Goal: Task Accomplishment & Management: Use online tool/utility

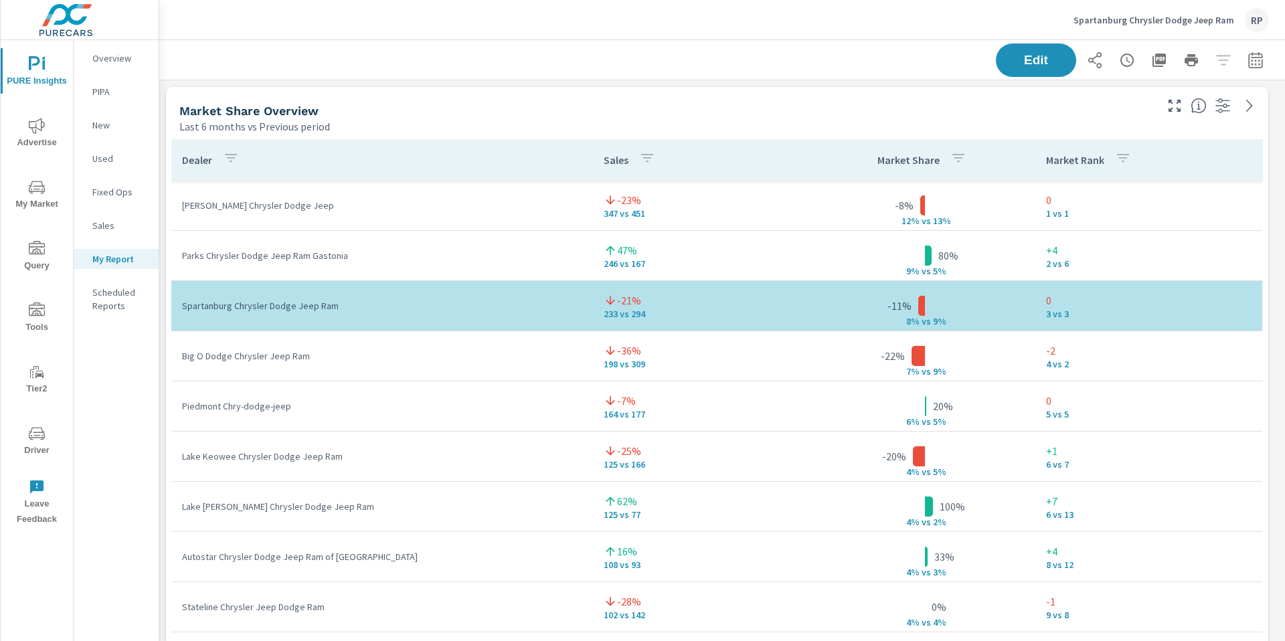
scroll to position [6029, 1136]
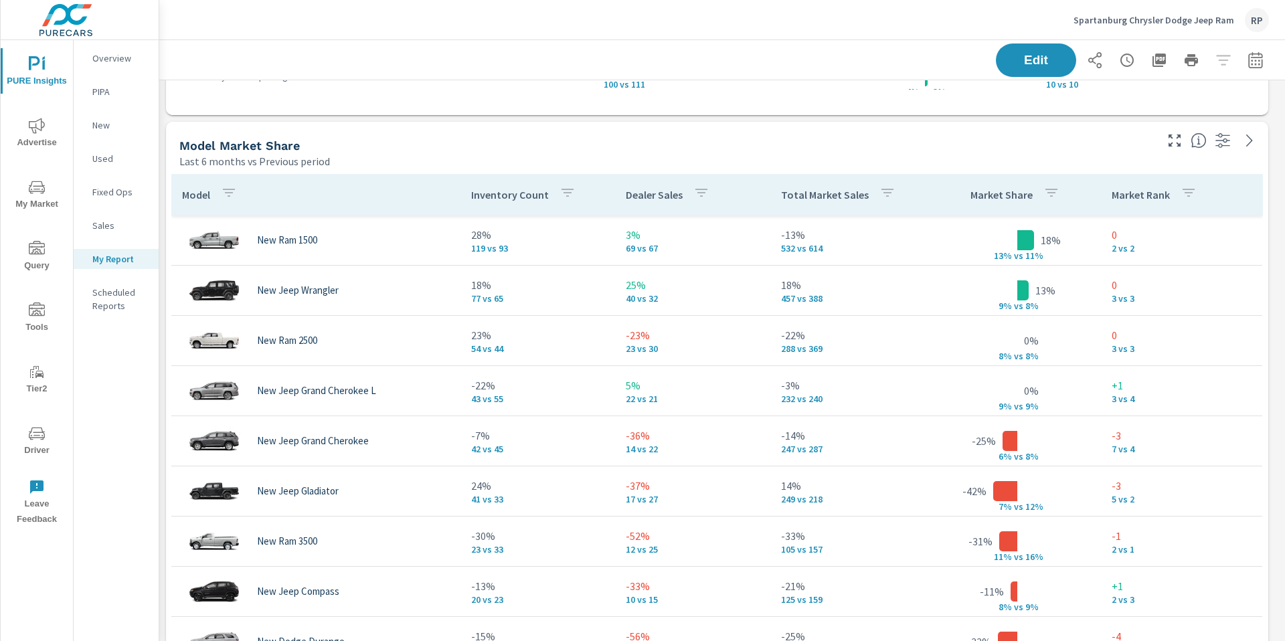
click at [1253, 21] on div "RP" at bounding box center [1257, 20] width 24 height 24
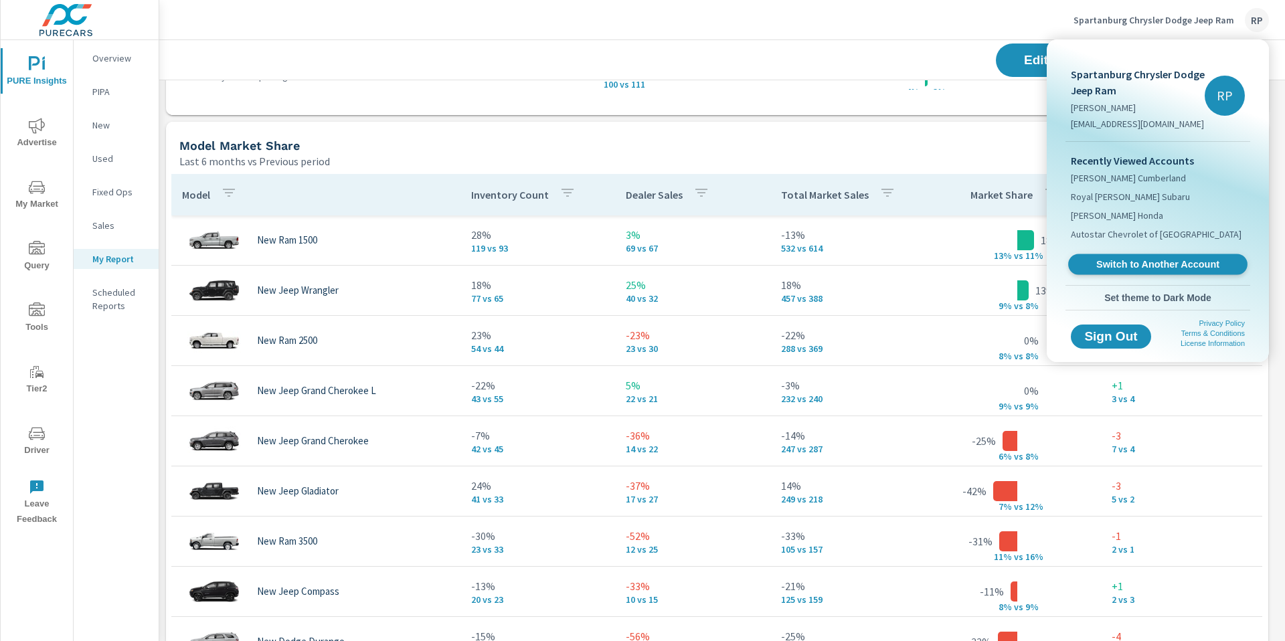
click at [1195, 263] on span "Switch to Another Account" at bounding box center [1157, 264] width 164 height 13
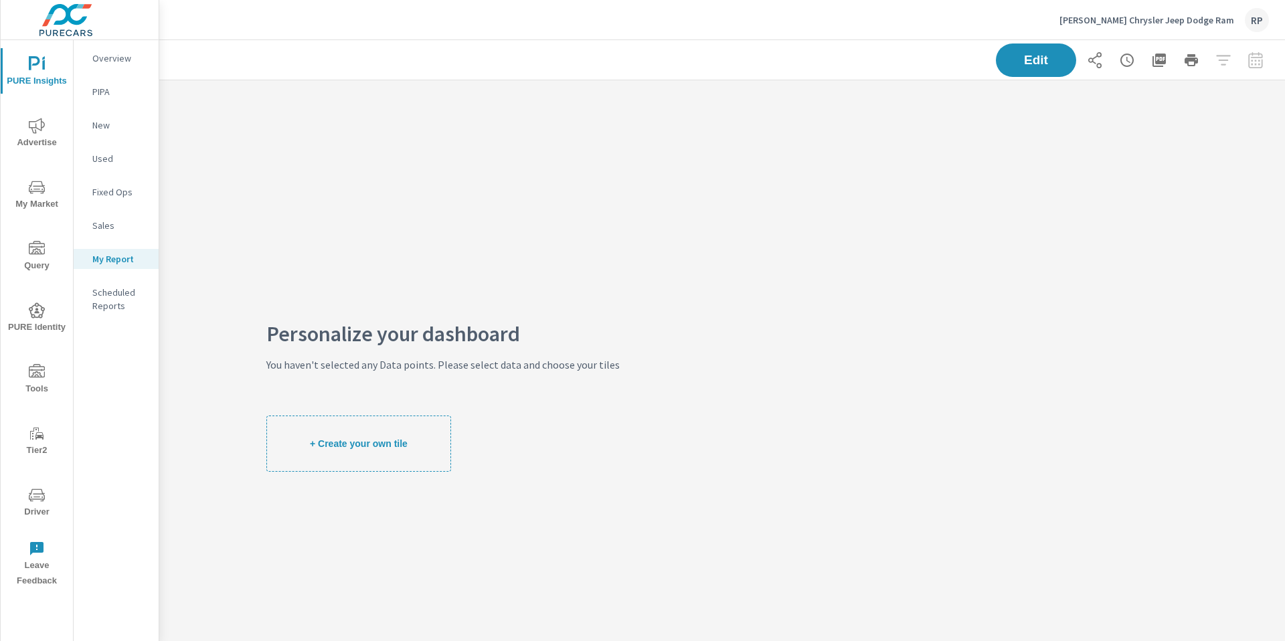
click at [44, 482] on button "Driver" at bounding box center [37, 501] width 72 height 45
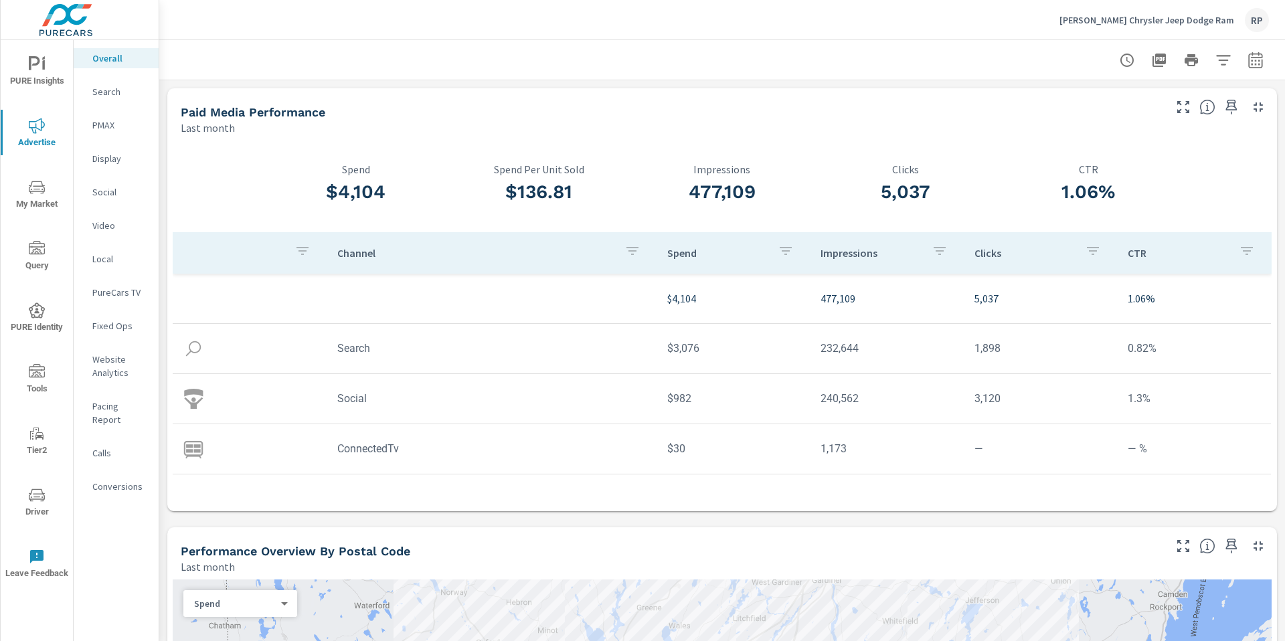
click at [1247, 60] on icon "button" at bounding box center [1255, 60] width 16 height 16
select select "Last month"
click at [1183, 113] on select "Custom Yesterday Last week Last 7 days Last 14 days Last 30 days Last 45 days L…" at bounding box center [1138, 116] width 134 height 27
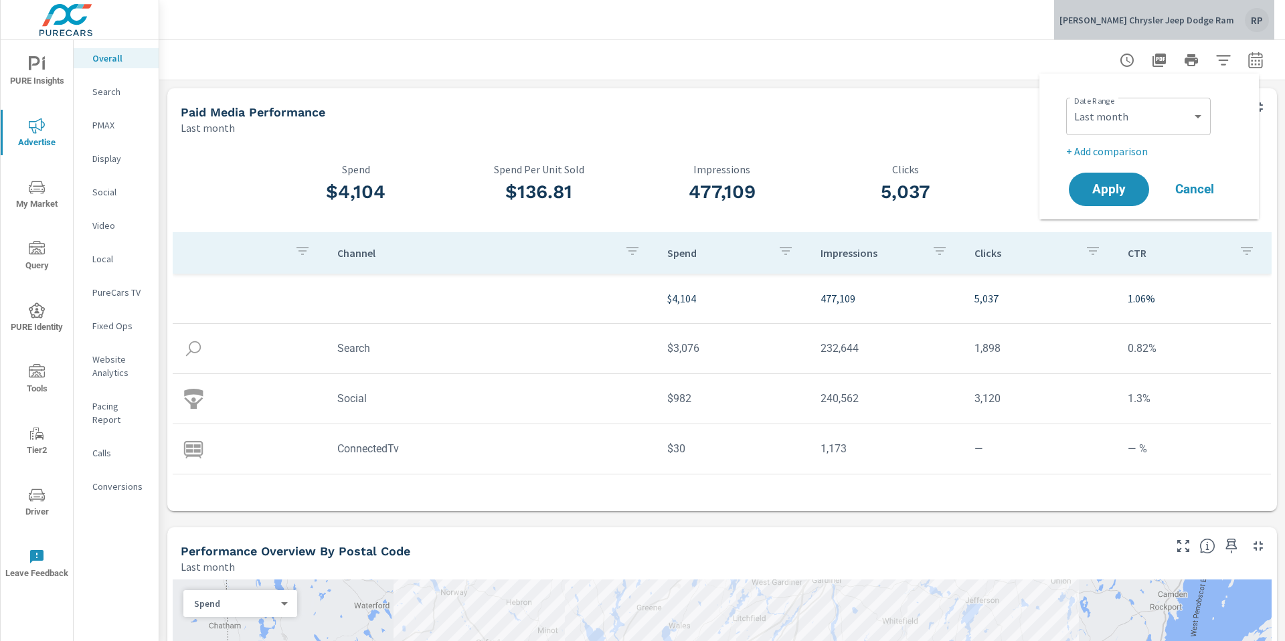
click at [1245, 23] on div "Bodwell Chrysler Jeep Dodge Ram RP" at bounding box center [1163, 20] width 209 height 24
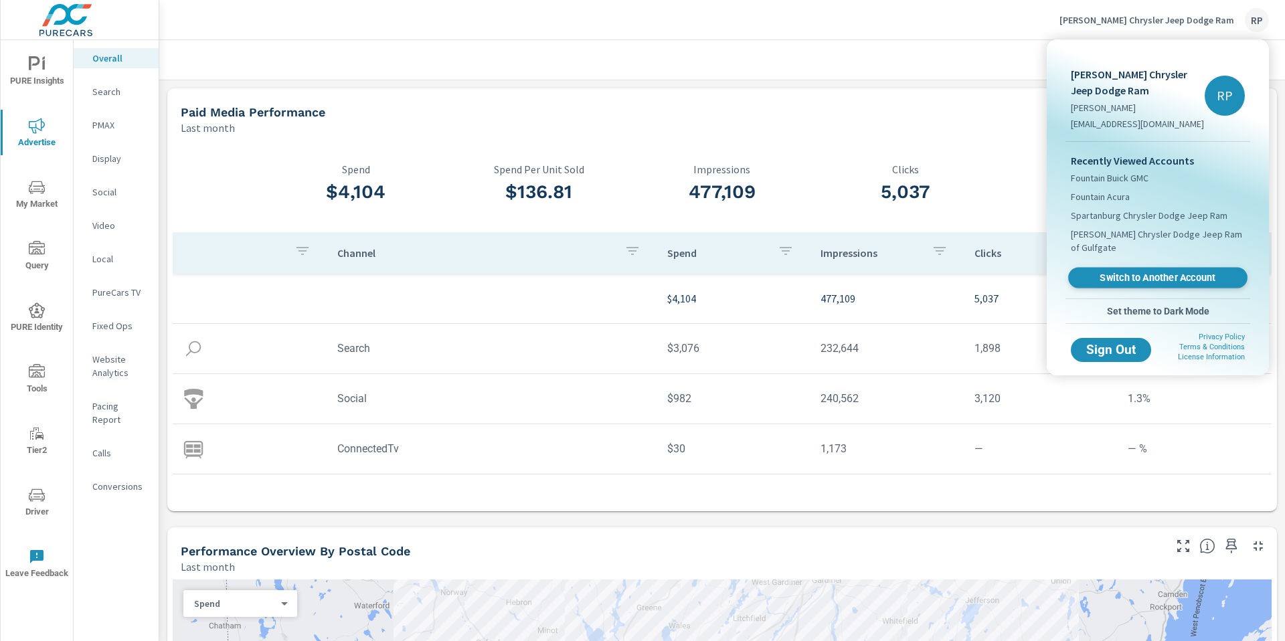
click at [1160, 272] on span "Switch to Another Account" at bounding box center [1157, 278] width 164 height 13
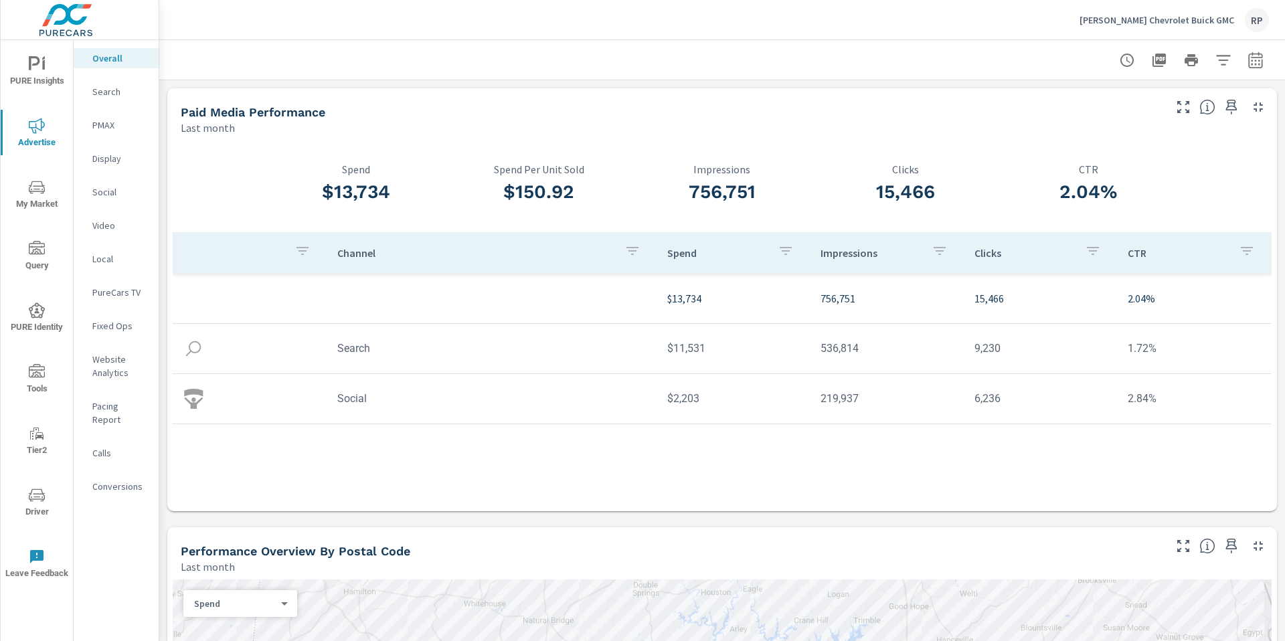
click at [41, 511] on span "Driver" at bounding box center [37, 503] width 64 height 33
click at [1246, 20] on div "RP" at bounding box center [1257, 20] width 24 height 24
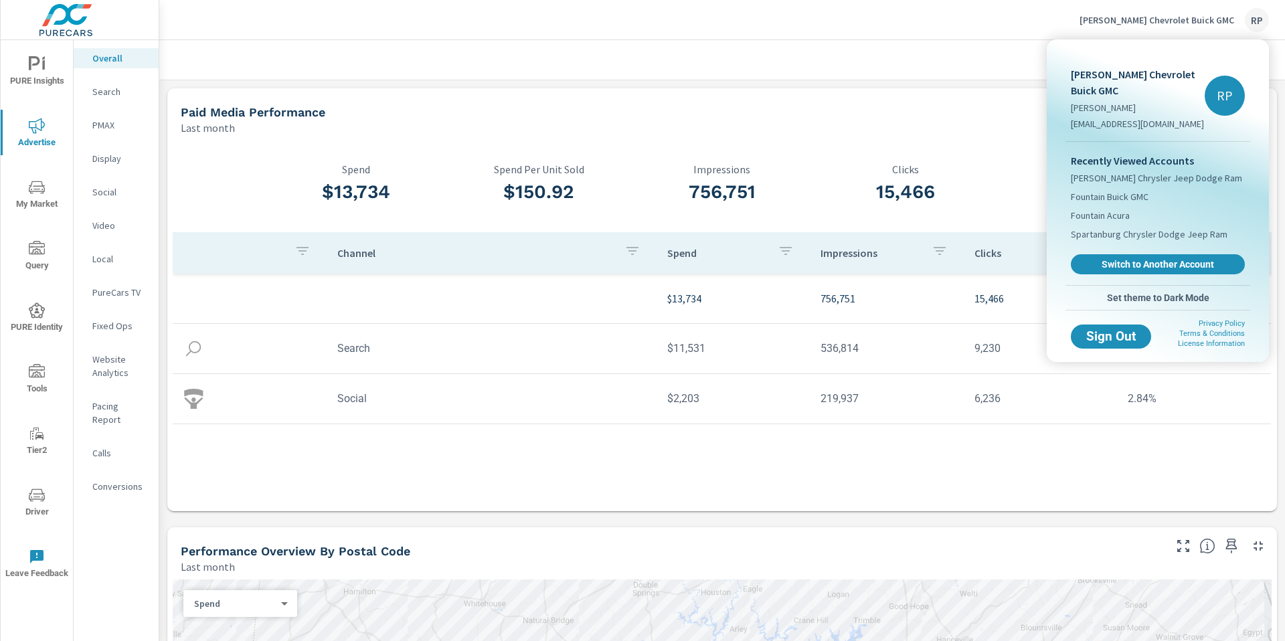
click at [1250, 21] on div at bounding box center [642, 320] width 1285 height 641
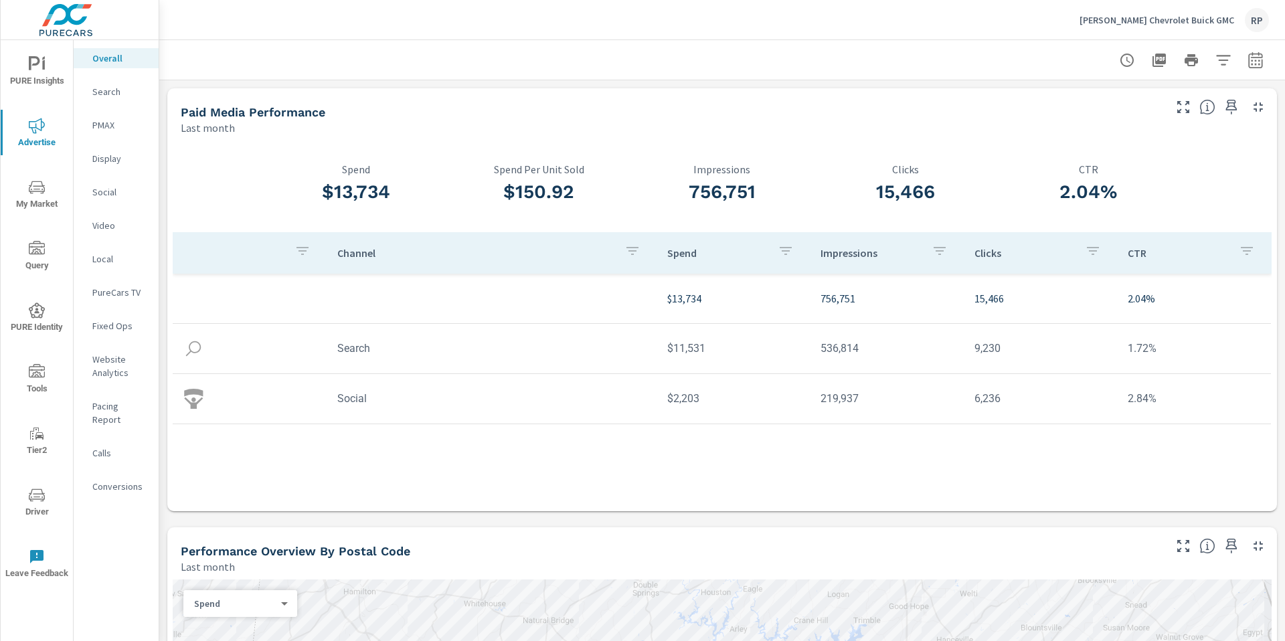
click at [1250, 21] on div "RP" at bounding box center [1257, 20] width 24 height 24
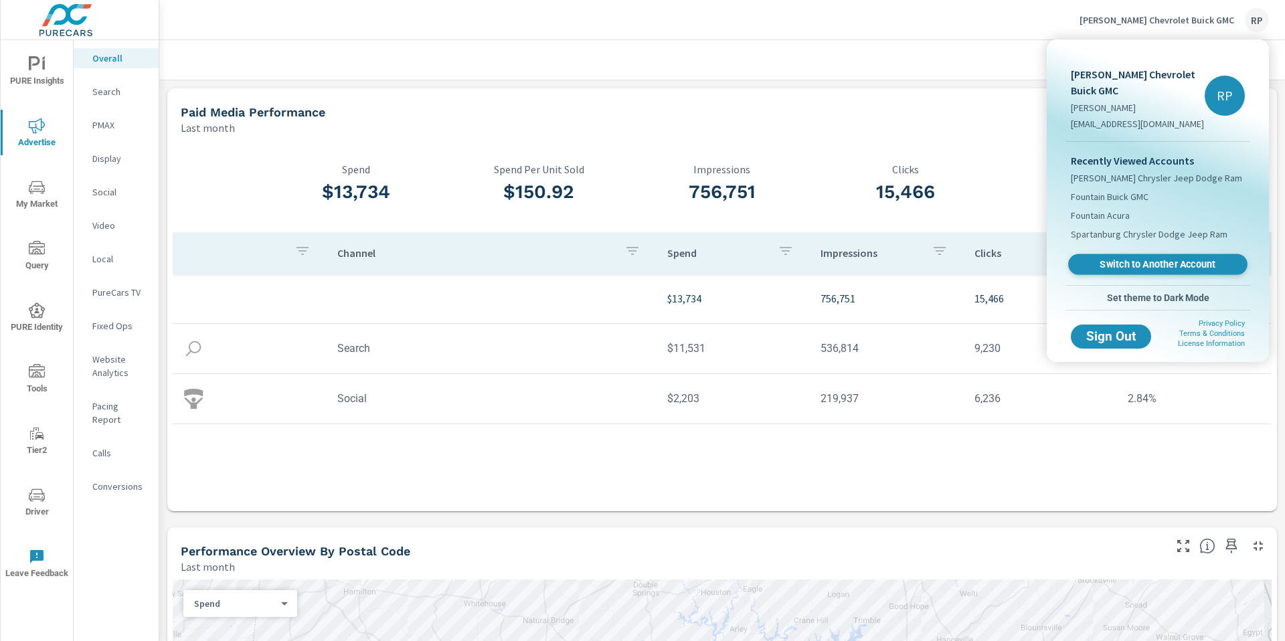
click at [1157, 266] on span "Switch to Another Account" at bounding box center [1157, 264] width 164 height 13
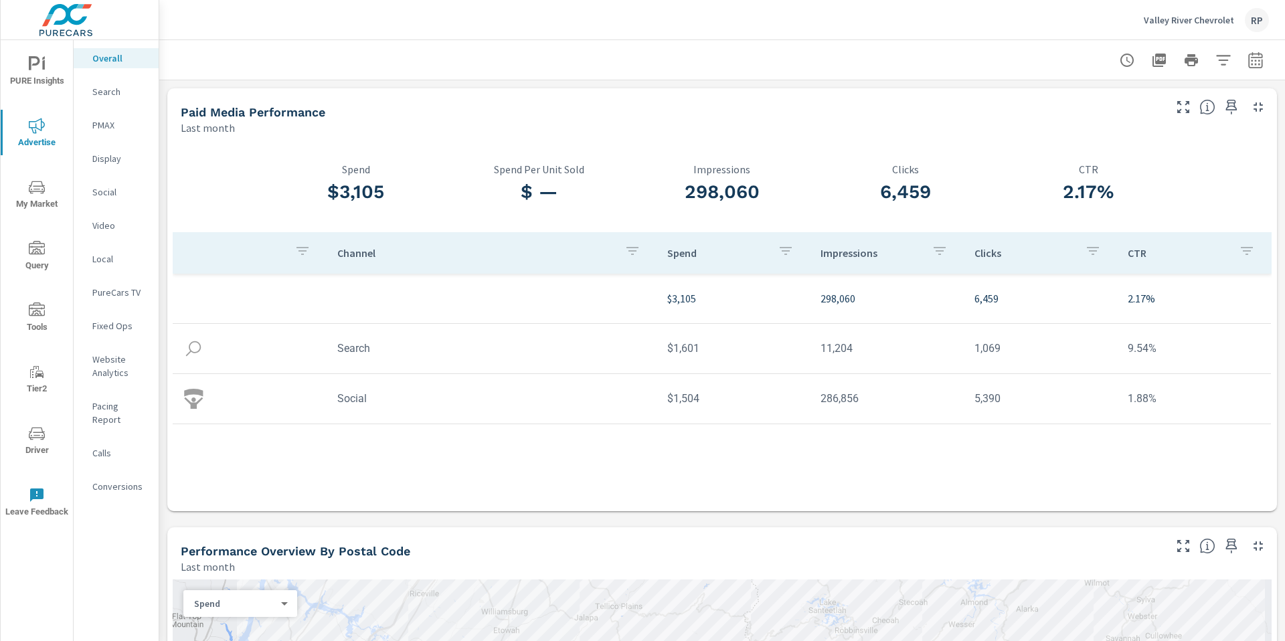
click at [49, 447] on span "Driver" at bounding box center [37, 442] width 64 height 33
click at [1249, 18] on div "RP" at bounding box center [1257, 20] width 24 height 24
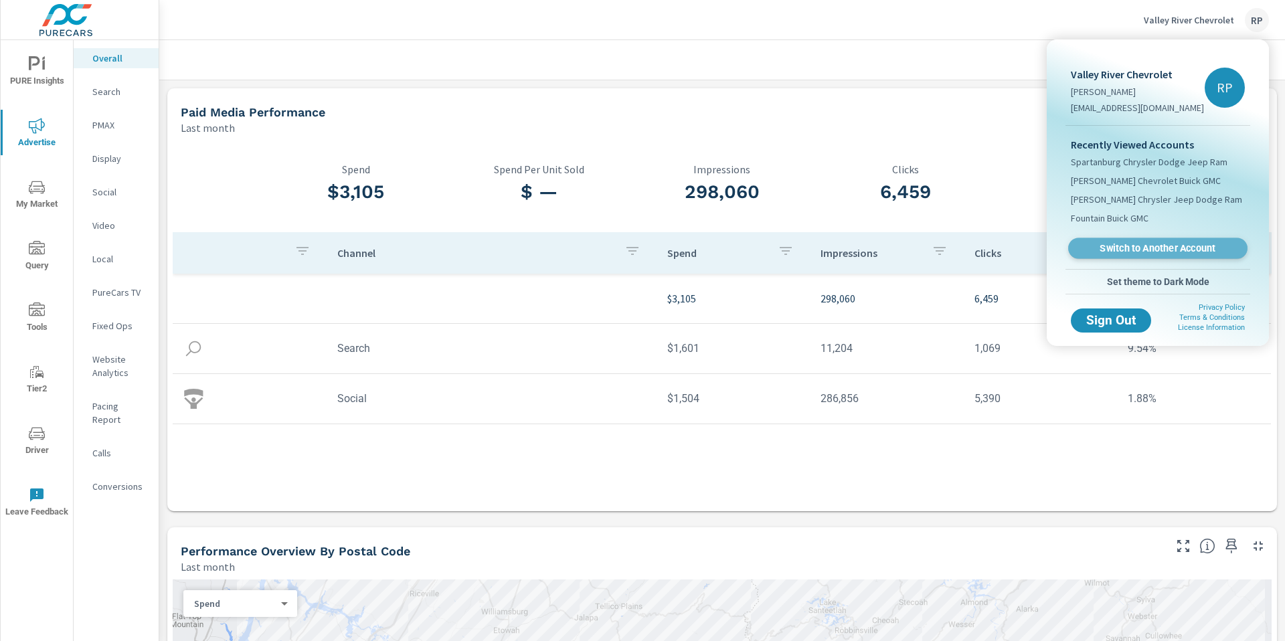
click at [1151, 244] on span "Switch to Another Account" at bounding box center [1157, 248] width 164 height 13
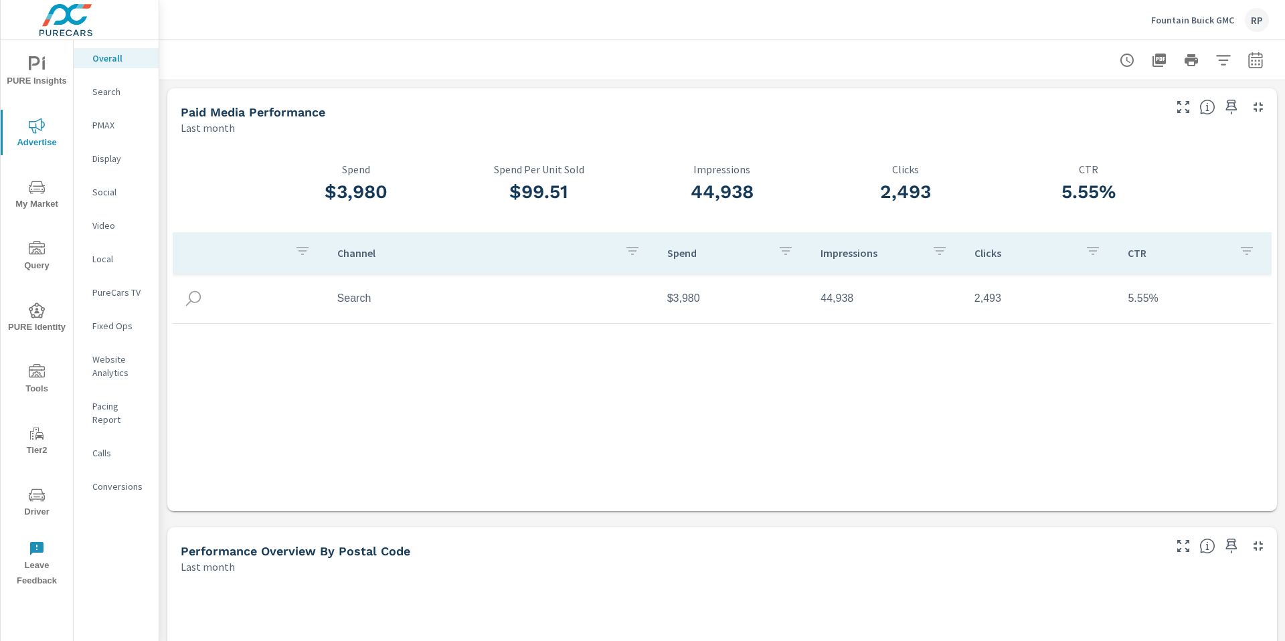
click at [1248, 62] on icon "button" at bounding box center [1255, 60] width 14 height 16
select select "Last month"
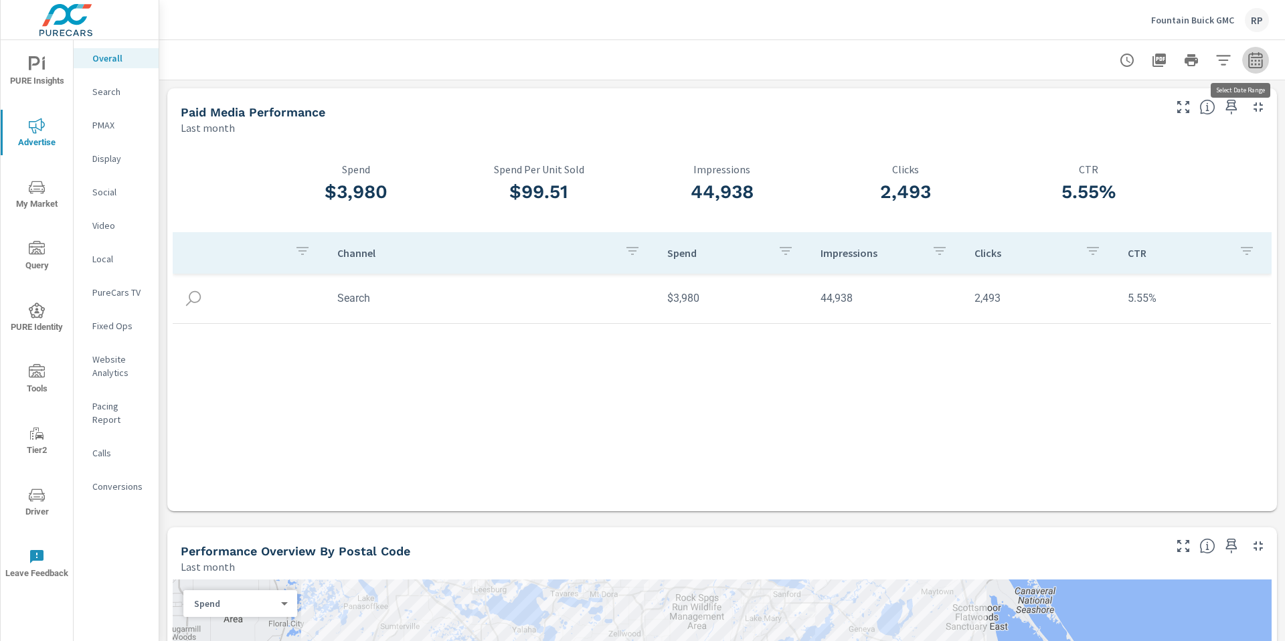
click at [1242, 68] on button "button" at bounding box center [1255, 60] width 27 height 27
select select "Last month"
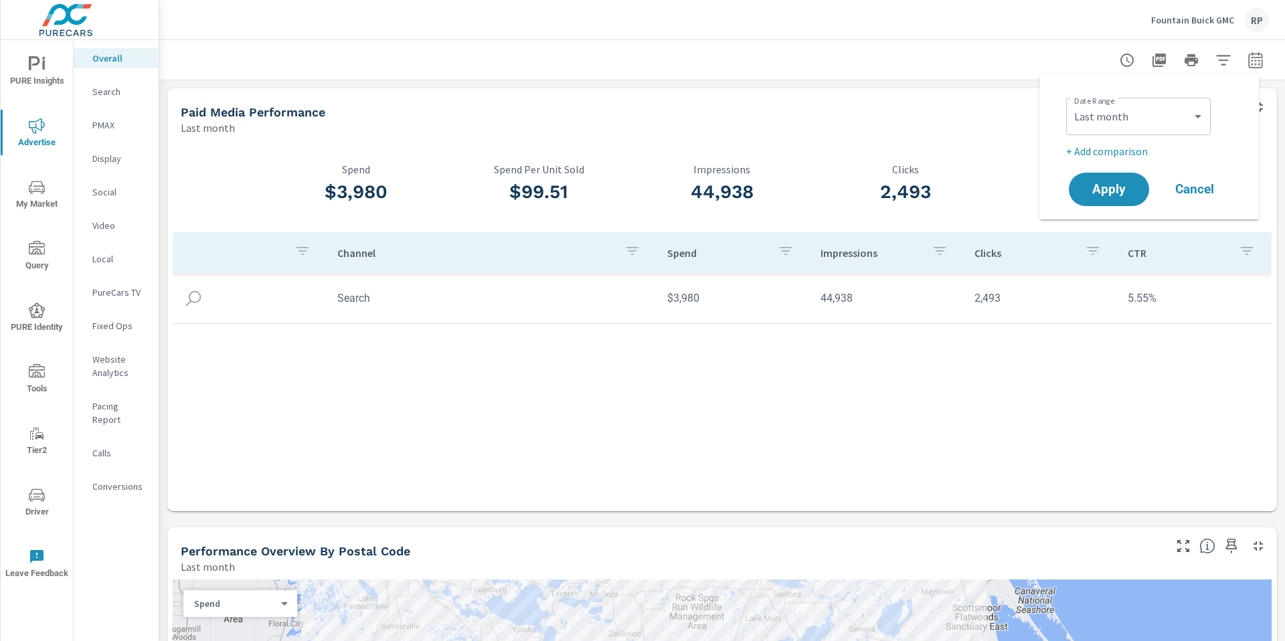
click at [1141, 130] on div "Custom [DATE] Last week Last 7 days Last 14 days Last 30 days Last 45 days Last…" at bounding box center [1138, 116] width 145 height 37
click at [1117, 183] on span "Apply" at bounding box center [1108, 189] width 55 height 13
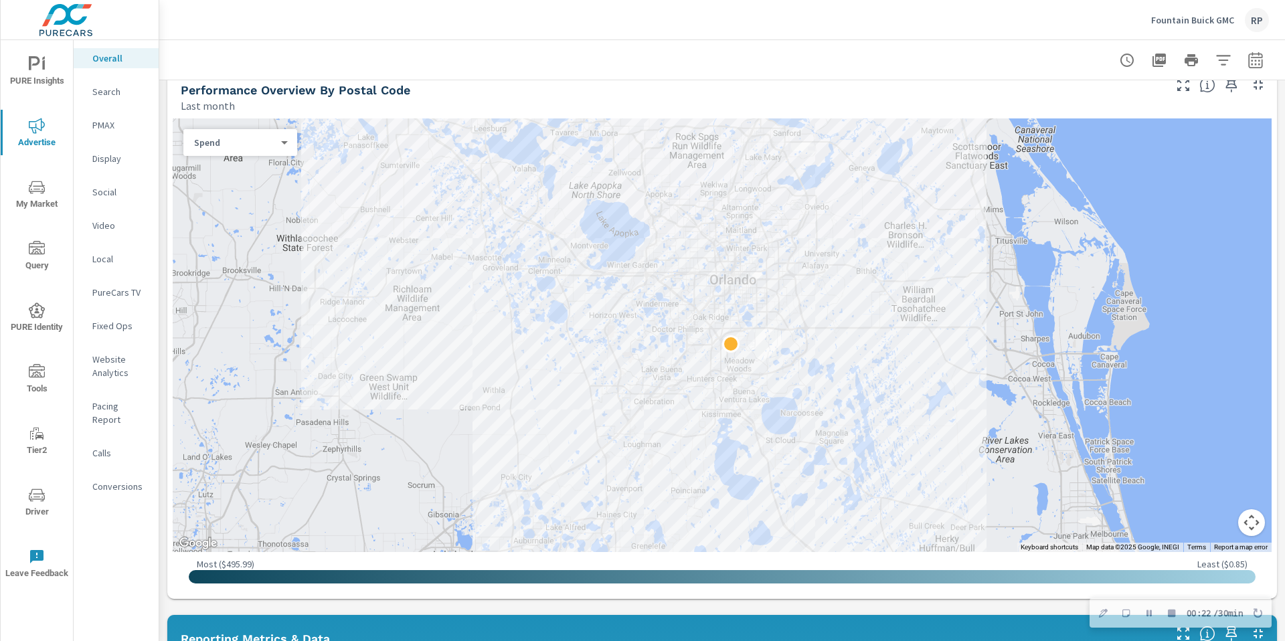
scroll to position [498, 0]
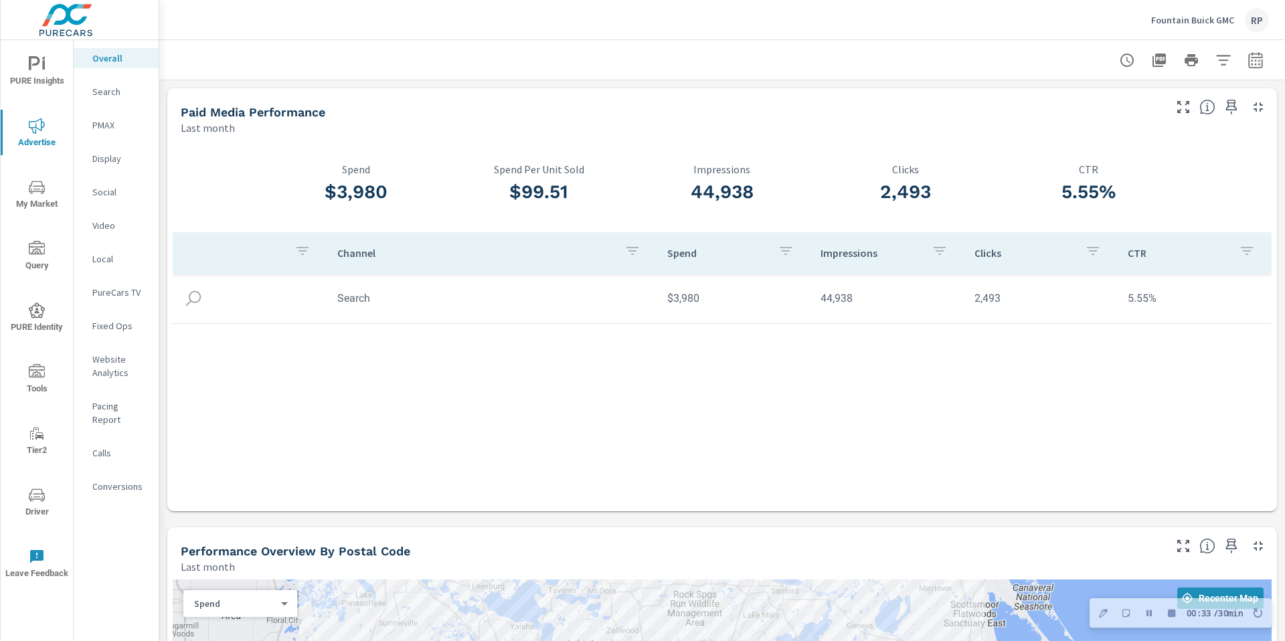
click at [1152, 59] on icon "button" at bounding box center [1158, 60] width 13 height 13
click at [1162, 615] on button "Finish Recording" at bounding box center [1171, 613] width 19 height 19
